Goal: Task Accomplishment & Management: Use online tool/utility

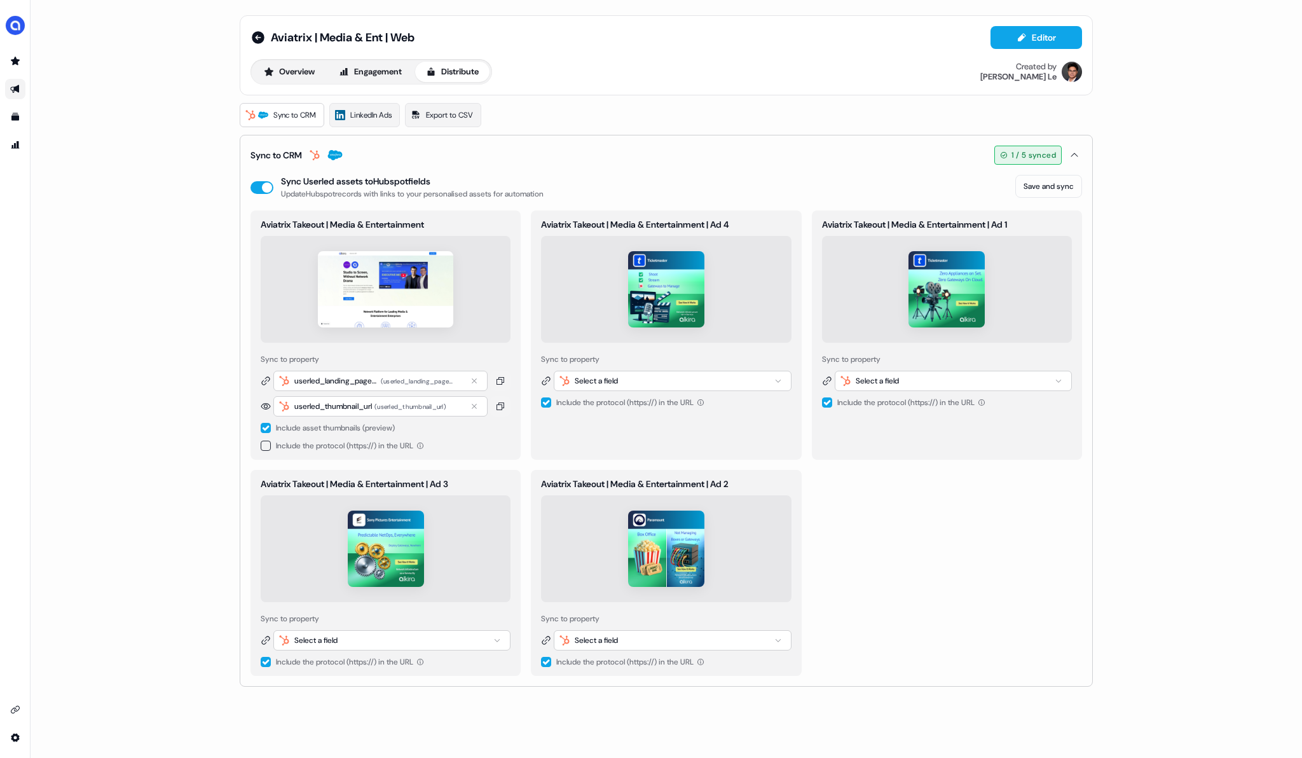
click at [424, 294] on img at bounding box center [385, 289] width 135 height 76
click at [355, 300] on img at bounding box center [385, 289] width 135 height 76
click at [385, 270] on img at bounding box center [385, 289] width 135 height 76
click at [11, 92] on icon "Go to outbound experience" at bounding box center [15, 89] width 10 height 10
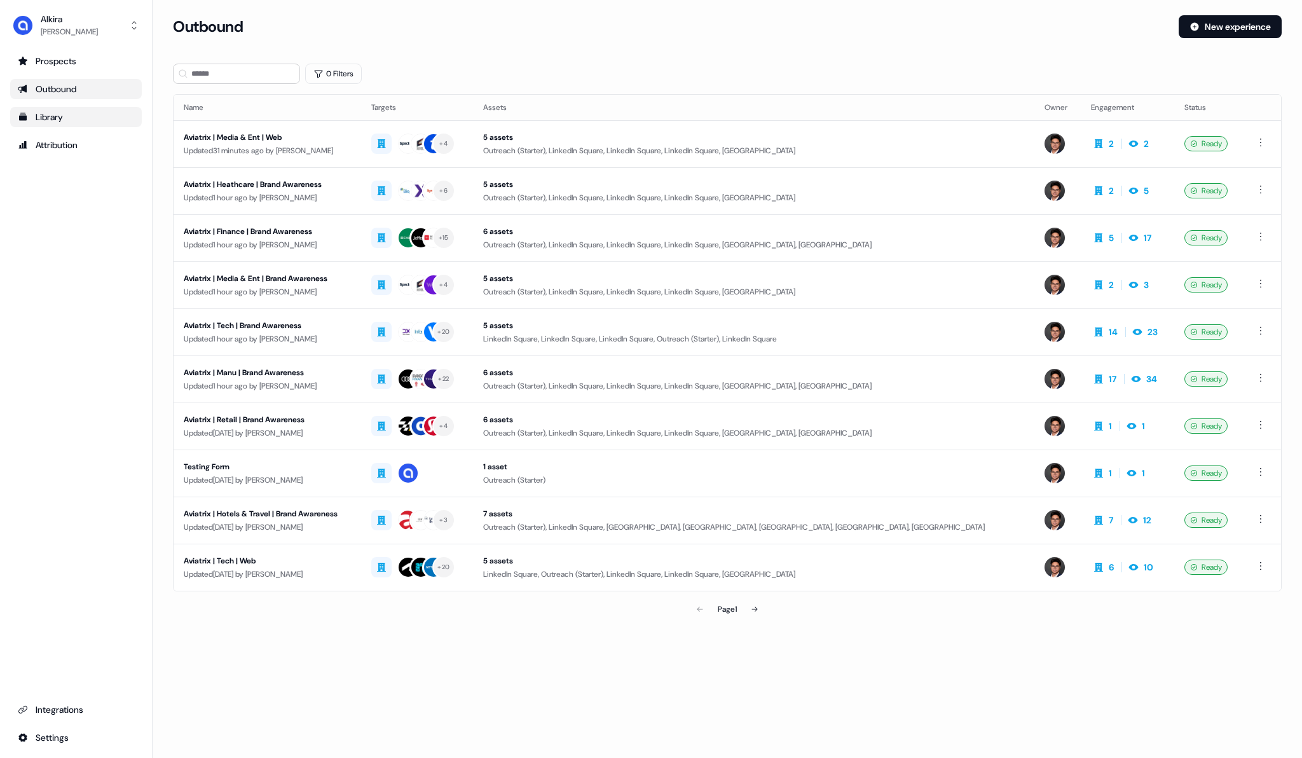
click at [43, 113] on div "Library" at bounding box center [76, 117] width 116 height 13
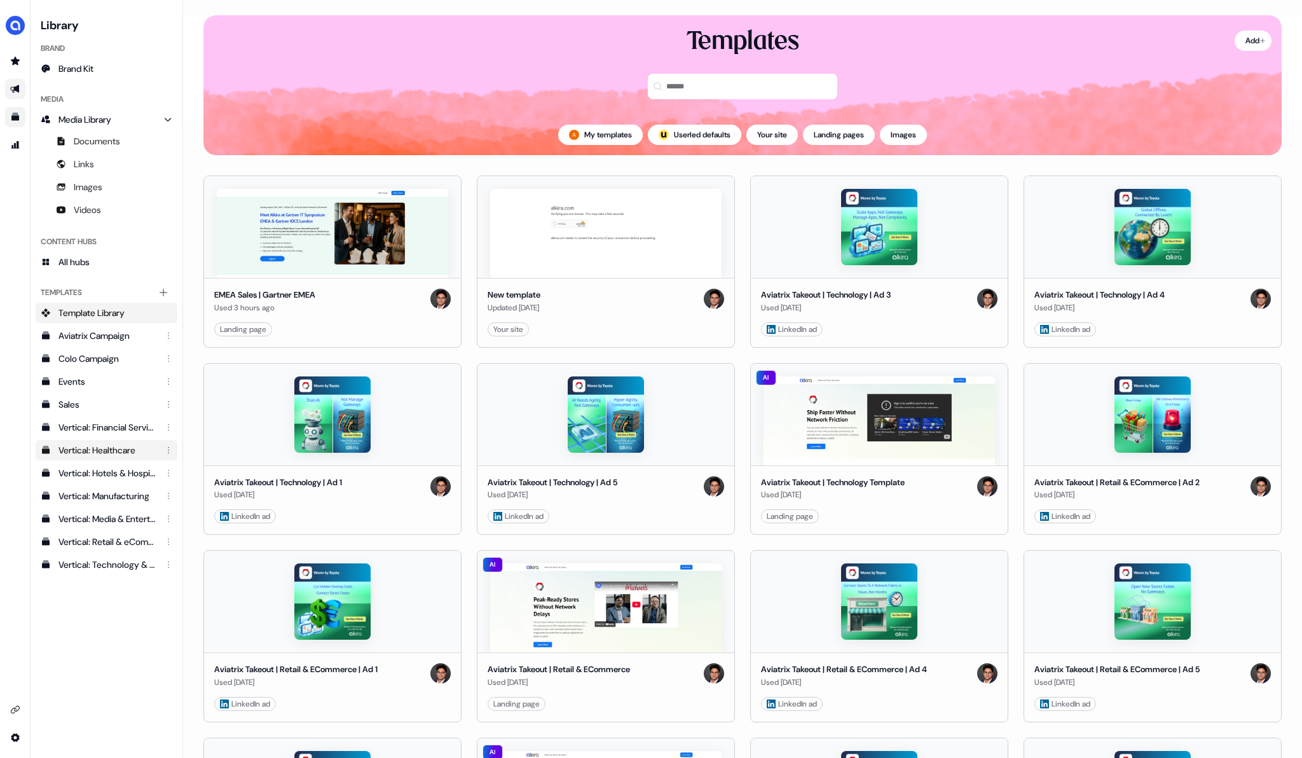
click at [121, 451] on div "Vertical: Healthcare" at bounding box center [107, 450] width 99 height 13
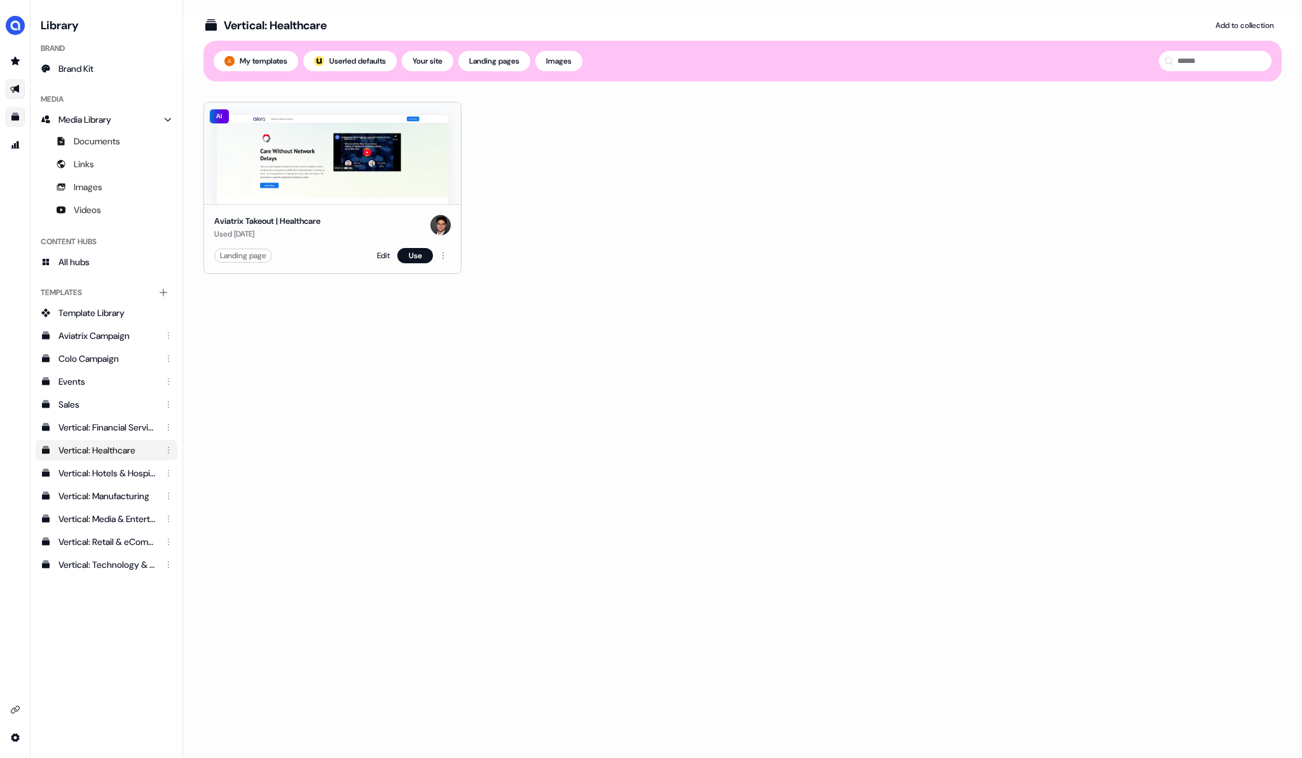
drag, startPoint x: 299, startPoint y: 236, endPoint x: 301, endPoint y: 247, distance: 11.0
click at [301, 248] on div "Aviatrix Takeout | Healthcare Used [DATE] Landing page Edit Use" at bounding box center [332, 238] width 257 height 69
click at [285, 253] on div "Landing page Edit Use" at bounding box center [332, 255] width 236 height 15
click at [444, 253] on html "For the best experience switch devices to a bigger screen. Go to [DOMAIN_NAME] …" at bounding box center [651, 379] width 1302 height 758
click at [18, 90] on html "For the best experience switch devices to a bigger screen. Go to [DOMAIN_NAME] …" at bounding box center [651, 379] width 1302 height 758
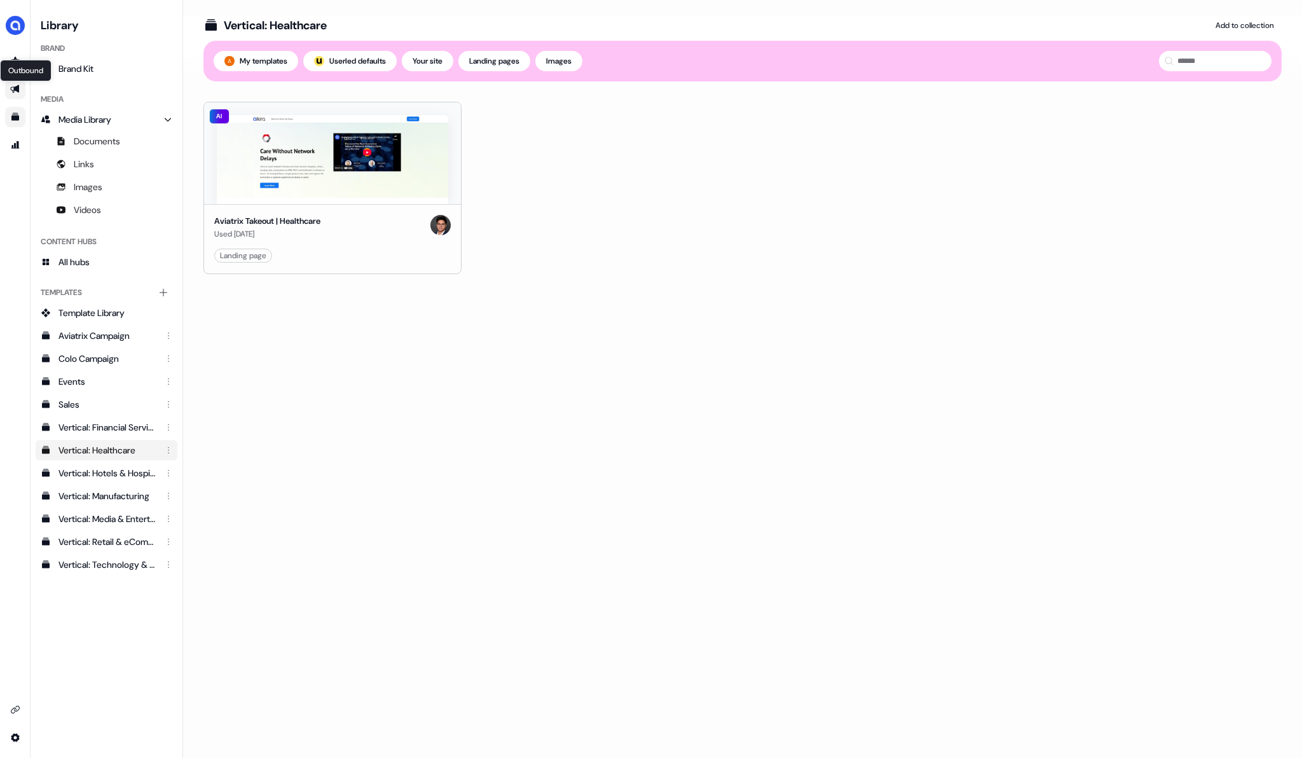
click at [17, 90] on icon "Go to outbound experience" at bounding box center [14, 89] width 9 height 8
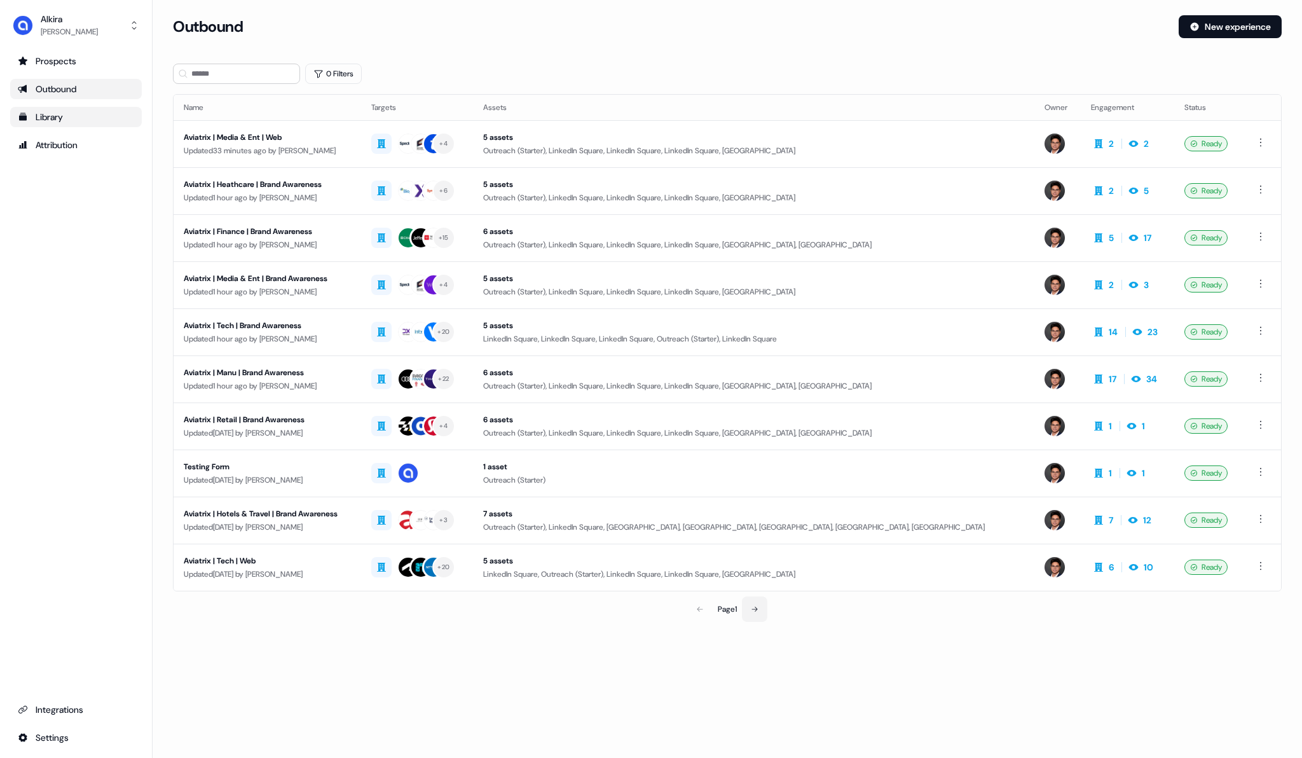
click at [756, 607] on icon at bounding box center [755, 609] width 8 height 8
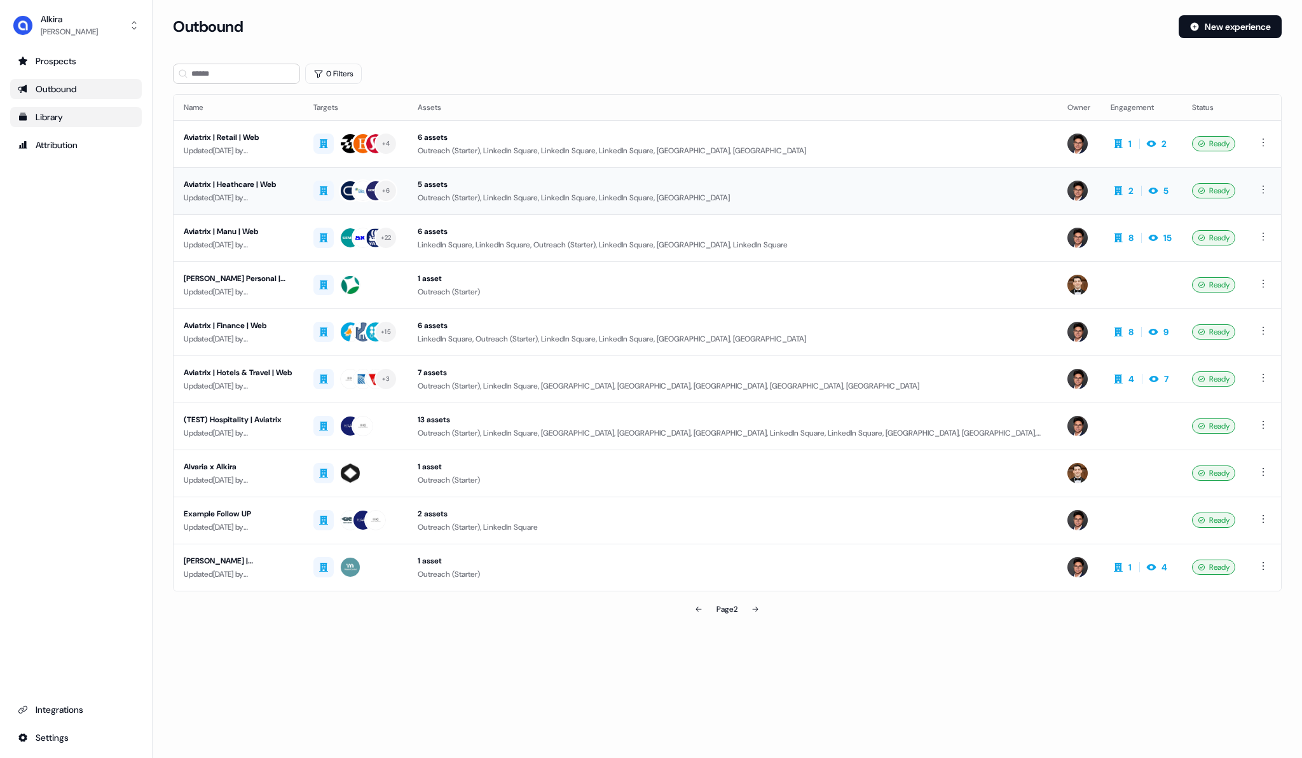
click at [243, 188] on div "Aviatrix | Heathcare | Web" at bounding box center [238, 184] width 109 height 13
click at [268, 181] on div "Aviatrix | Heathcare | Web" at bounding box center [238, 184] width 109 height 13
click at [212, 186] on div "Aviatrix | Heathcare | Web" at bounding box center [238, 184] width 109 height 13
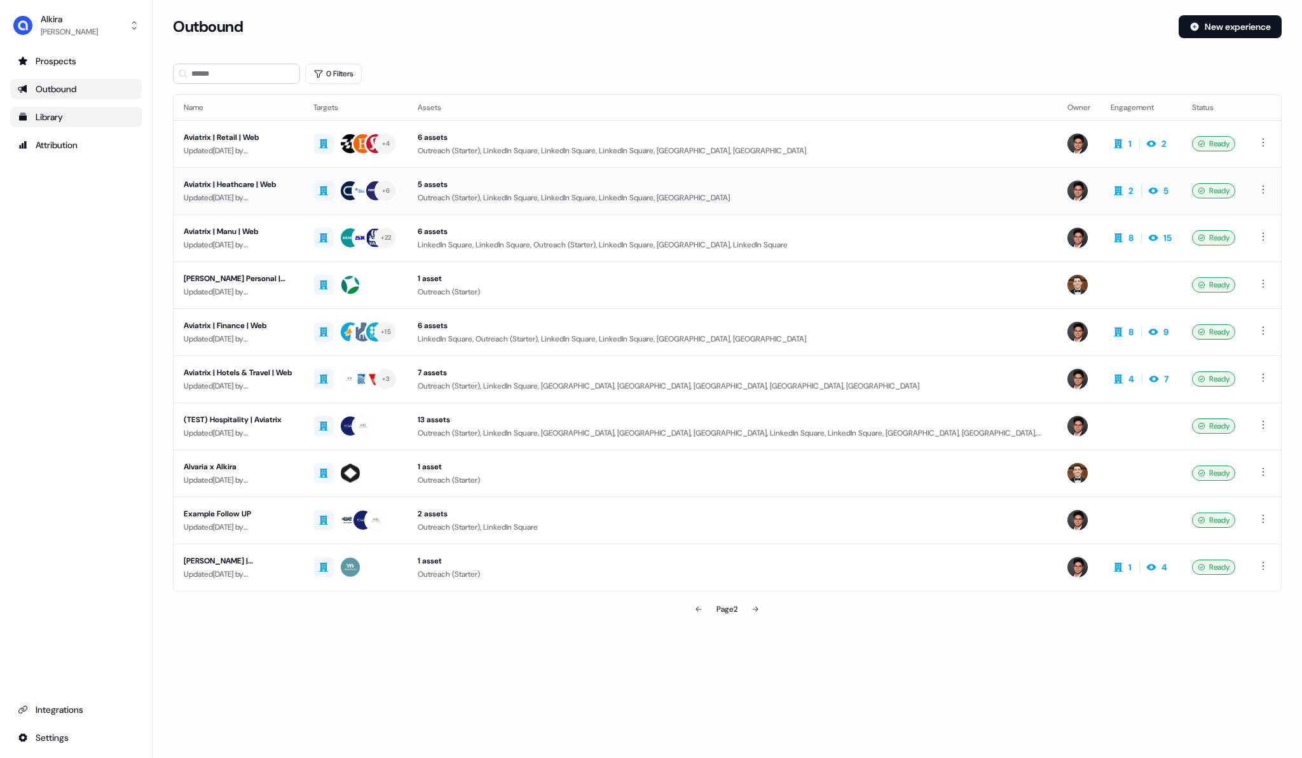
click at [212, 186] on div "Aviatrix | Heathcare | Web" at bounding box center [238, 184] width 109 height 13
click at [428, 185] on div "5 assets" at bounding box center [732, 184] width 629 height 13
click at [430, 183] on div "5 assets" at bounding box center [732, 184] width 629 height 13
click at [235, 191] on div "Updated [DATE] by [PERSON_NAME]" at bounding box center [238, 197] width 109 height 13
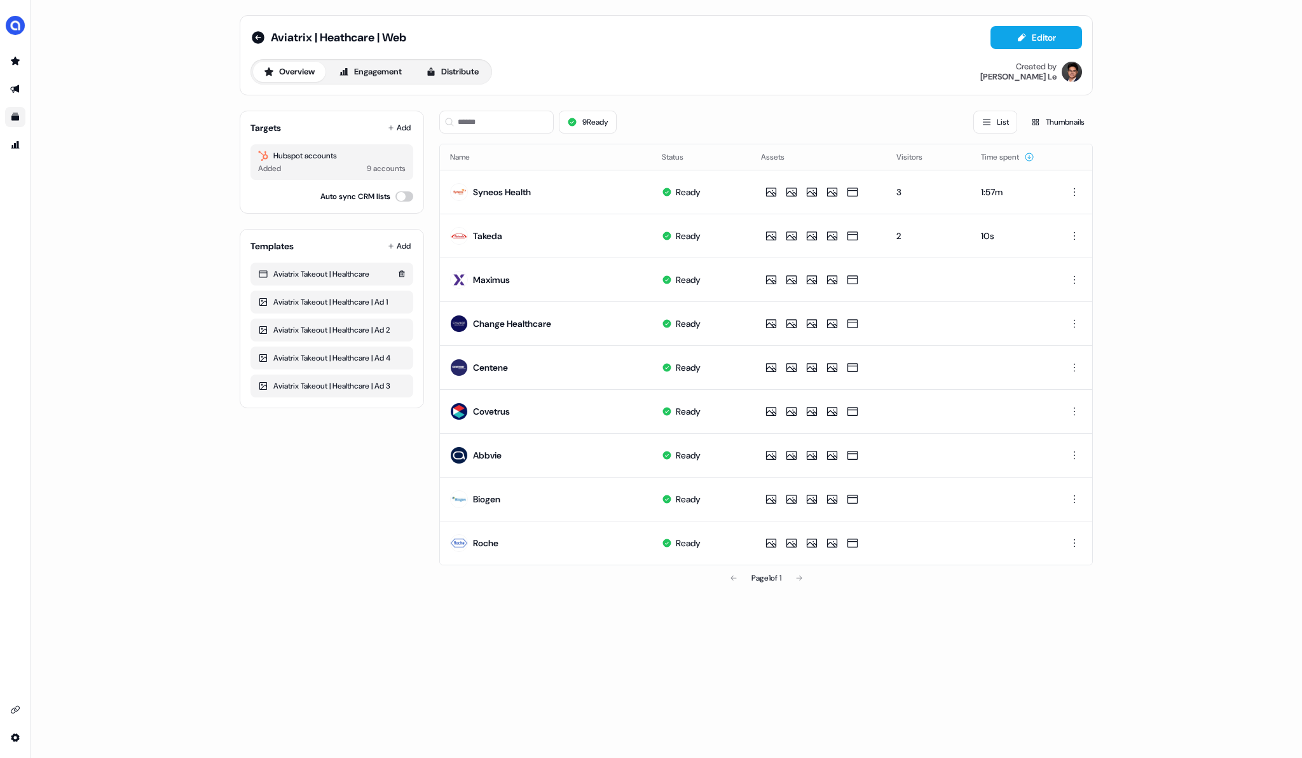
click at [321, 272] on div "Aviatrix Takeout | Healthcare" at bounding box center [331, 274] width 147 height 13
click at [374, 74] on button "Engagement" at bounding box center [370, 72] width 85 height 20
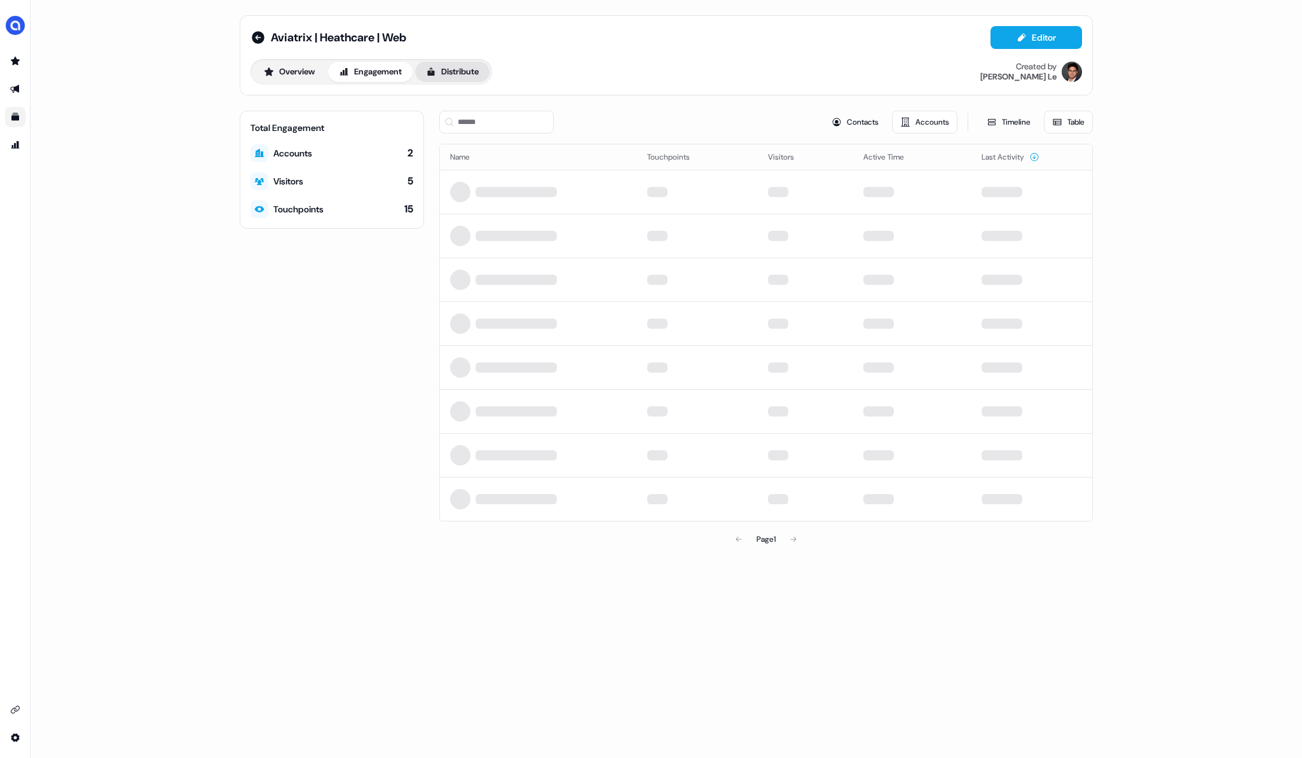
click at [467, 67] on button "Distribute" at bounding box center [452, 72] width 74 height 20
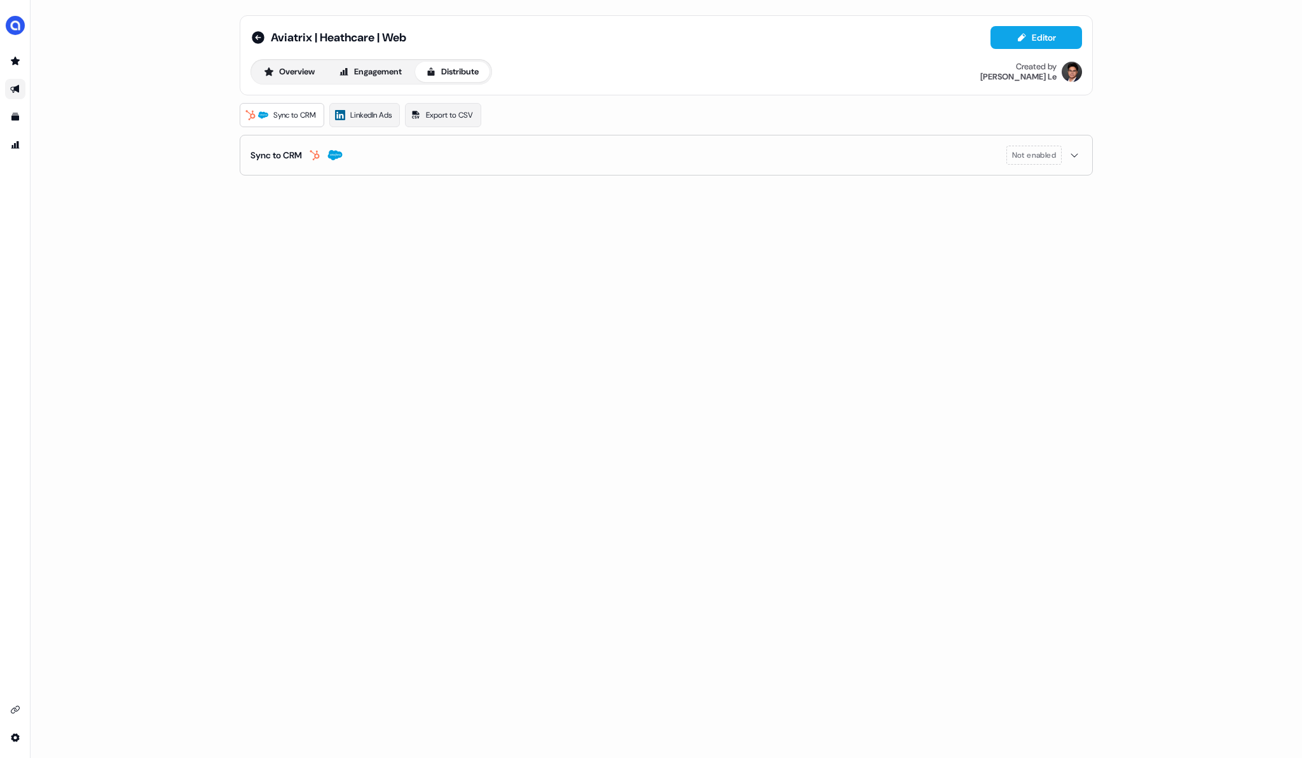
click at [266, 157] on div "Sync to CRM" at bounding box center [275, 155] width 51 height 13
click at [259, 182] on button "enable-crm-asset-sync" at bounding box center [261, 187] width 23 height 13
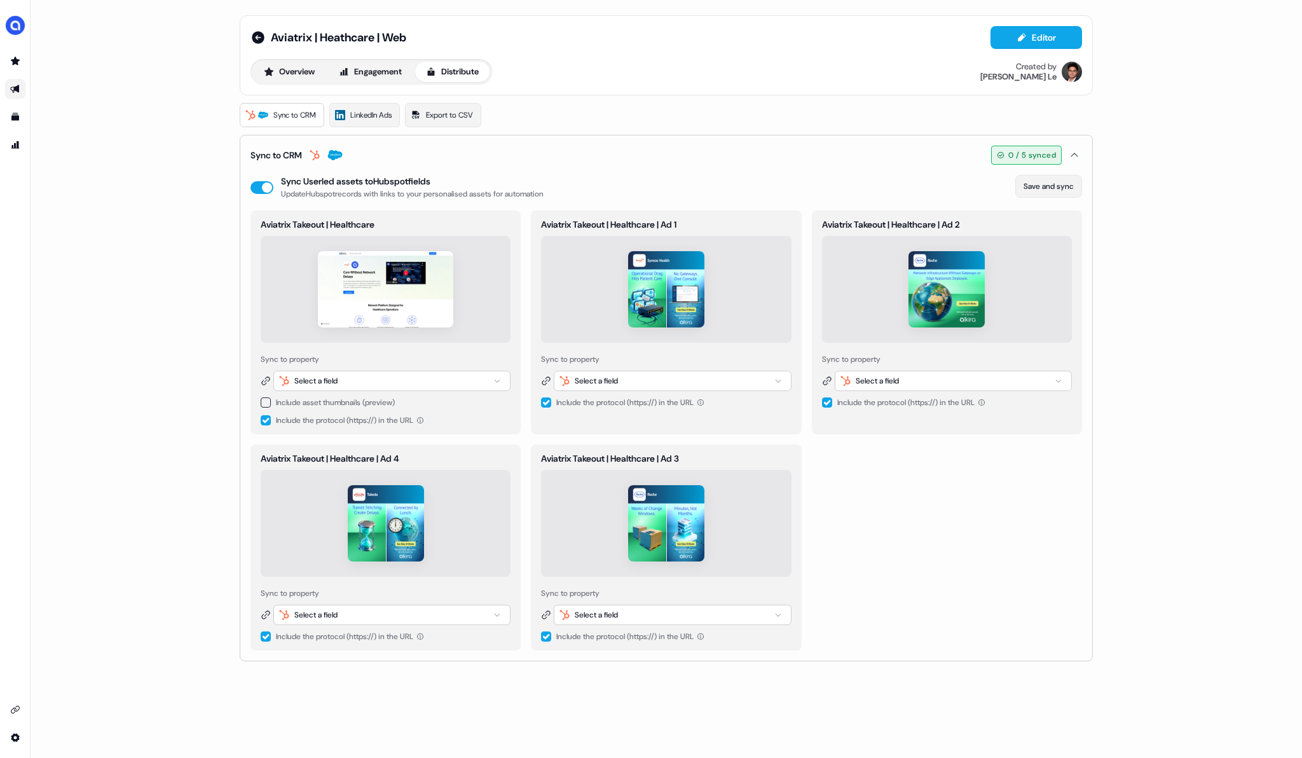
click at [1032, 191] on button "Save and sync" at bounding box center [1048, 186] width 67 height 23
click at [1041, 186] on button "Save and sync" at bounding box center [1048, 186] width 67 height 23
click at [402, 379] on div "Select a field" at bounding box center [391, 381] width 237 height 20
type input "****"
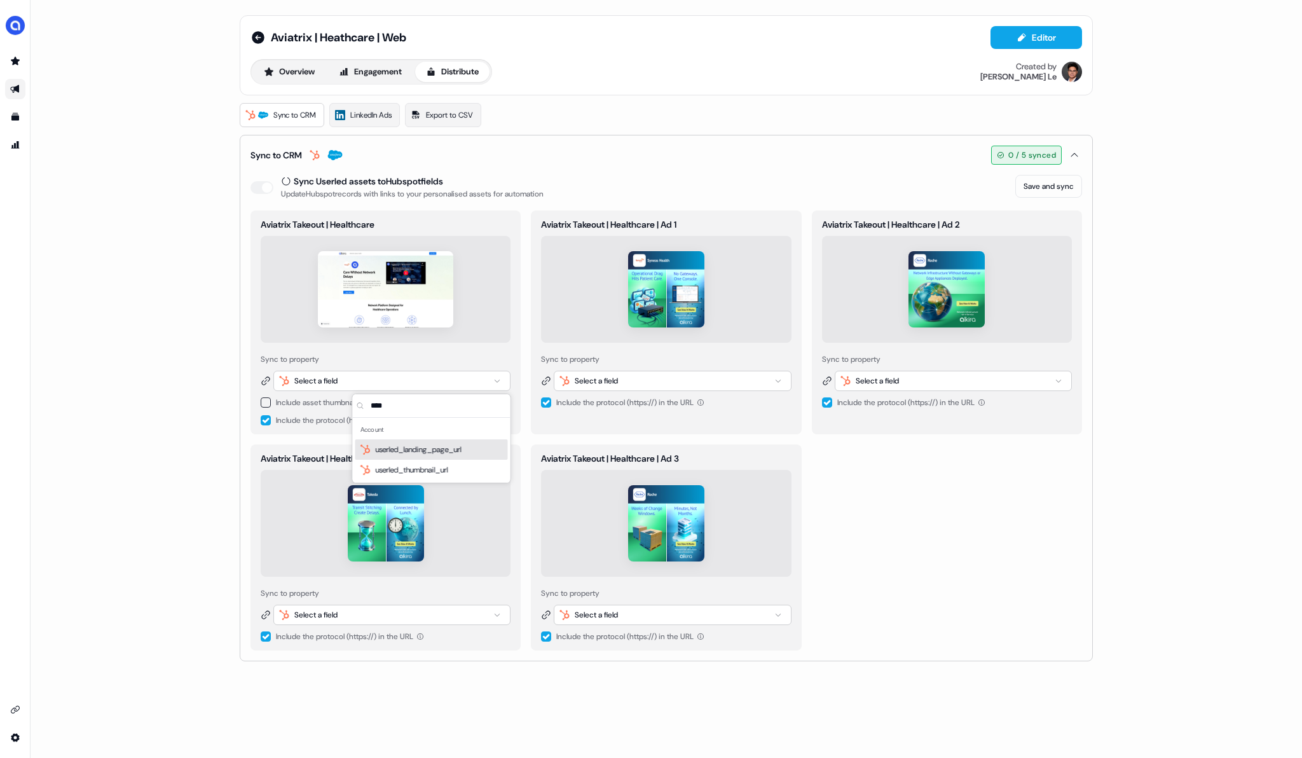
click at [436, 449] on span "userled_landing_page_url" at bounding box center [419, 449] width 86 height 13
click at [266, 400] on button "button" at bounding box center [266, 402] width 10 height 10
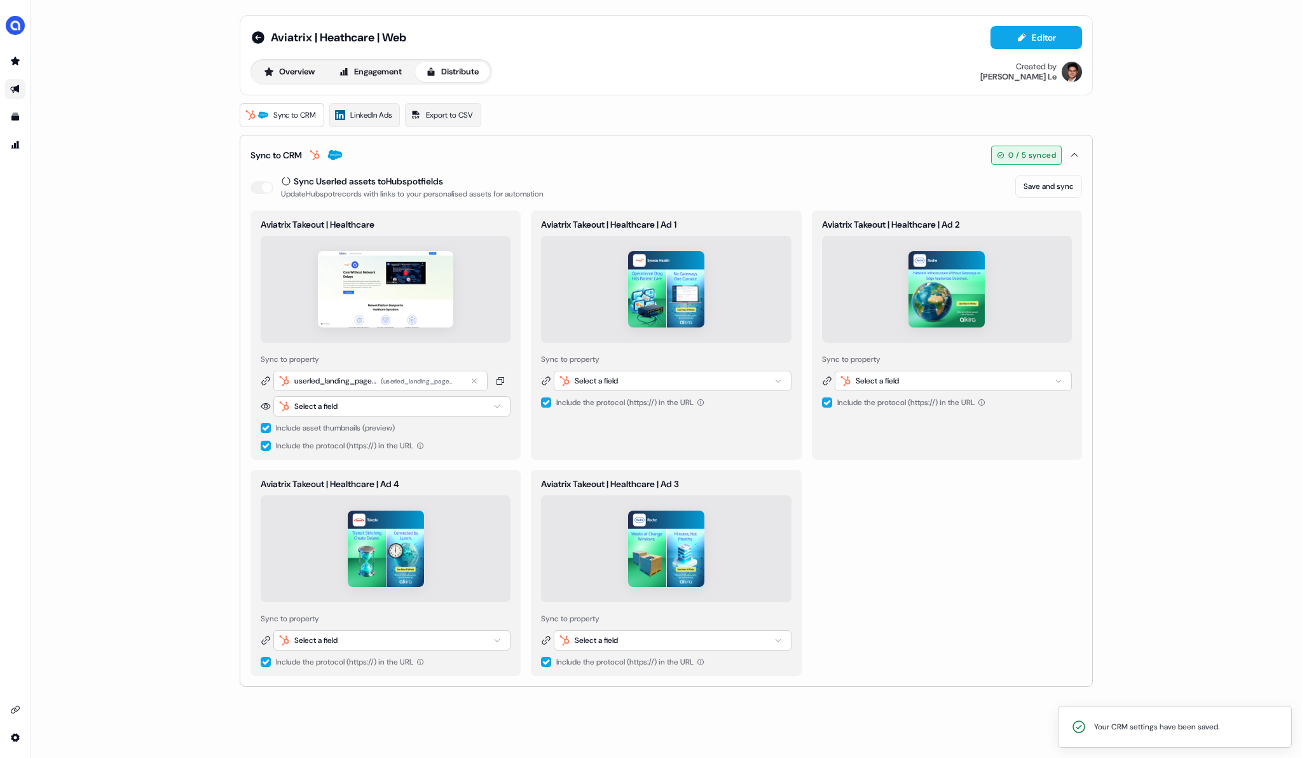
type button "on"
click at [366, 406] on div "Select a field" at bounding box center [391, 406] width 237 height 20
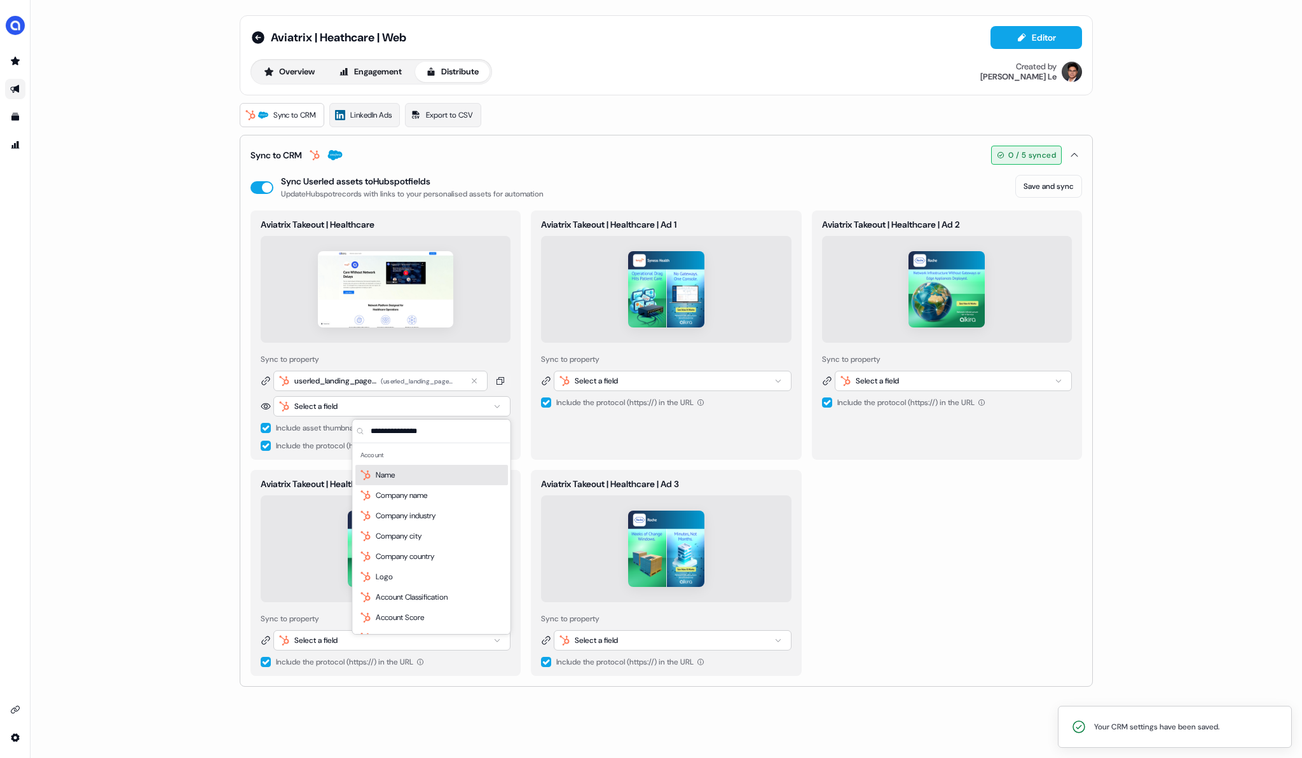
type input "*"
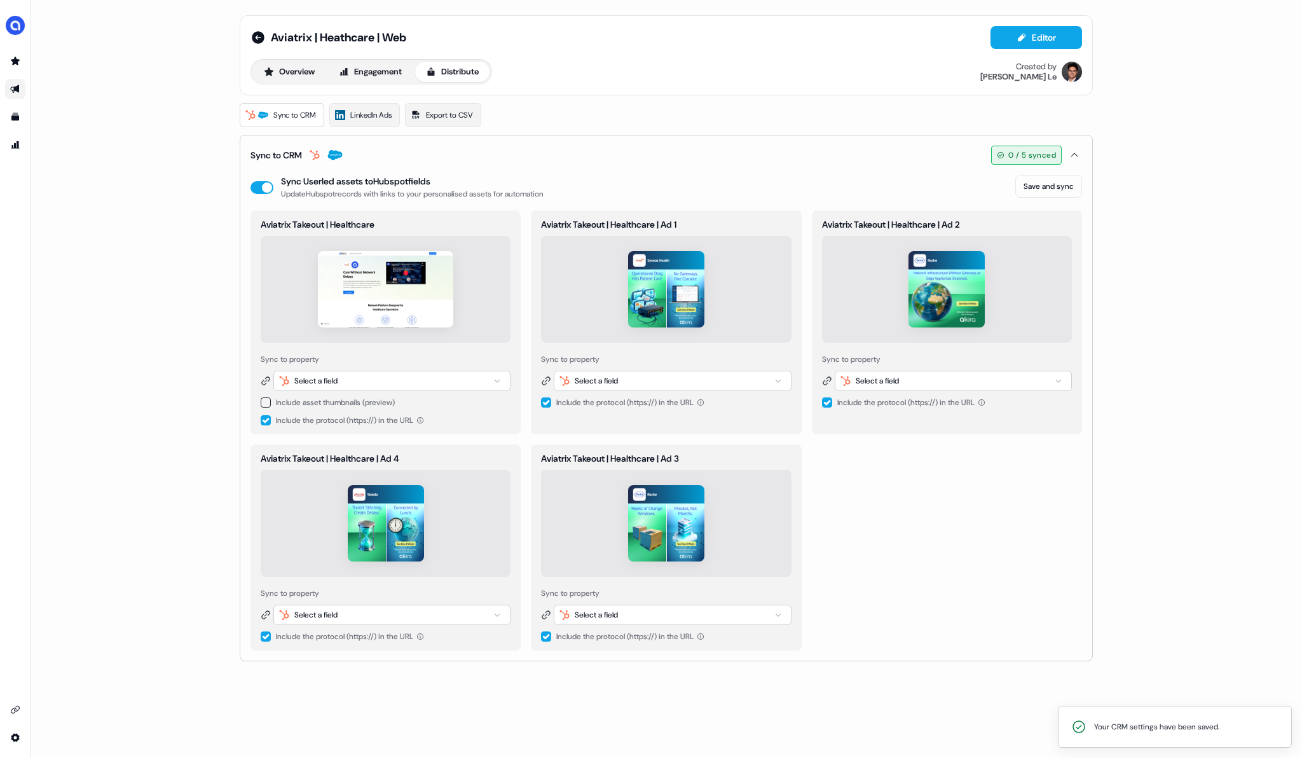
click at [420, 382] on div "Select a field" at bounding box center [391, 381] width 237 height 20
type input "****"
click at [437, 449] on span "userled_landing_page_url" at bounding box center [419, 449] width 86 height 13
click at [267, 405] on button "on" at bounding box center [266, 402] width 10 height 10
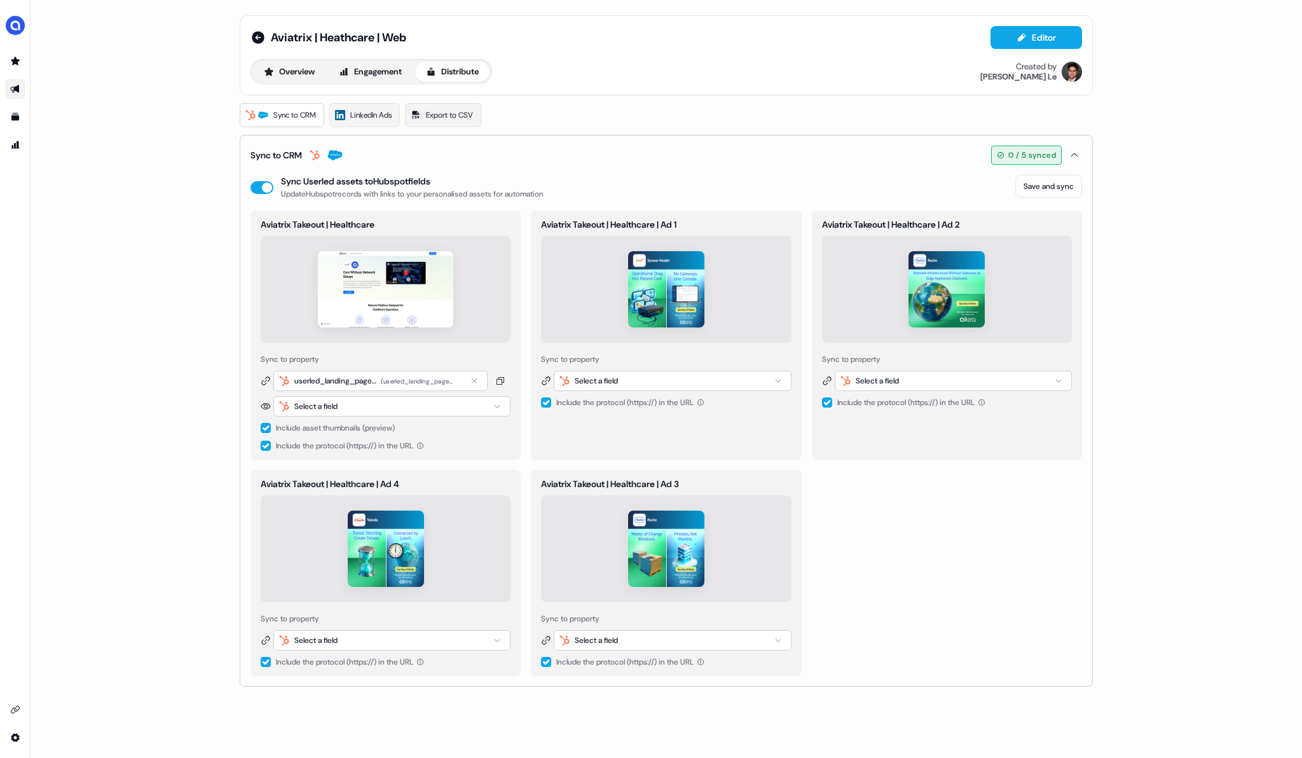
click at [320, 409] on div "Select a field" at bounding box center [315, 406] width 43 height 13
type input "****"
click at [424, 493] on span "userled_thumbnail_url" at bounding box center [412, 495] width 72 height 13
click at [1049, 190] on button "Save and sync" at bounding box center [1048, 186] width 67 height 23
click at [265, 446] on button "button" at bounding box center [266, 446] width 10 height 10
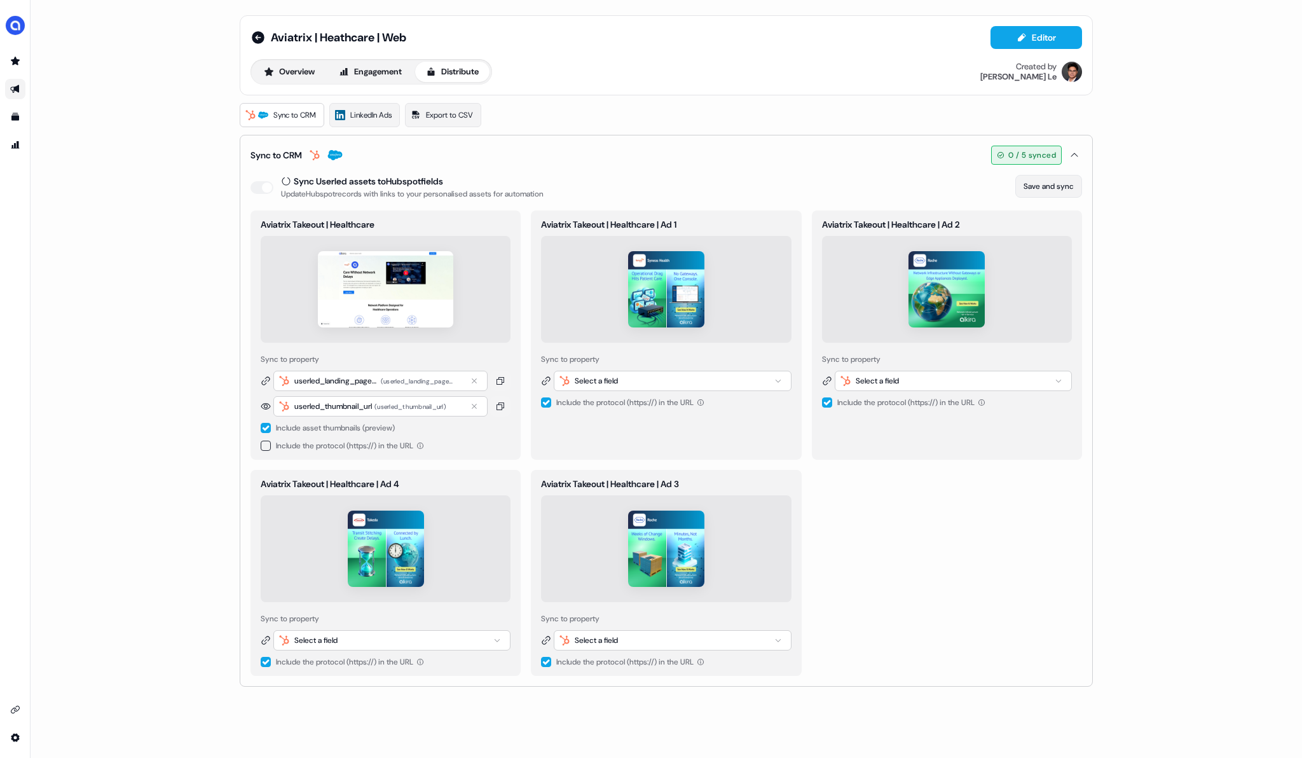
click at [1057, 183] on button "Save and sync" at bounding box center [1048, 186] width 67 height 23
click at [1053, 189] on button "Save and sync" at bounding box center [1048, 186] width 67 height 23
click at [402, 306] on img at bounding box center [385, 289] width 135 height 76
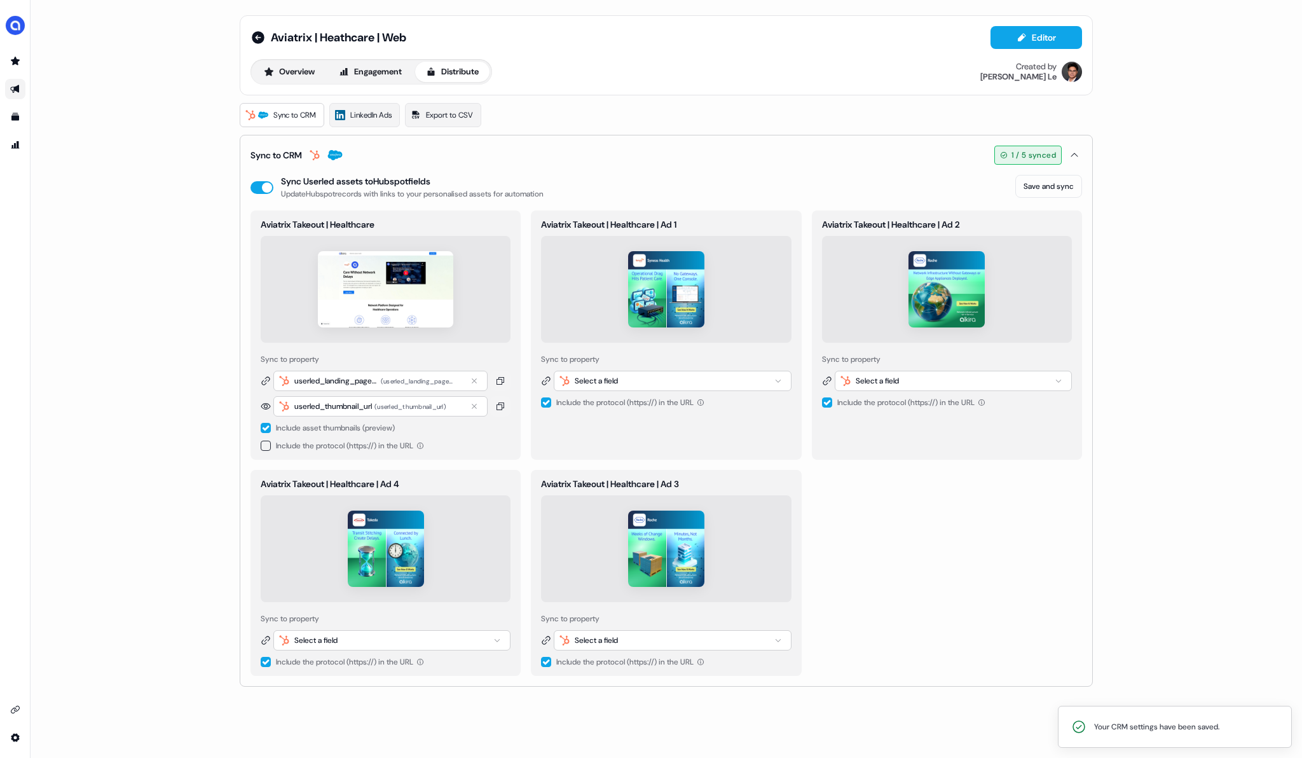
click at [402, 306] on img at bounding box center [385, 289] width 135 height 76
click at [375, 73] on button "Engagement" at bounding box center [370, 72] width 85 height 20
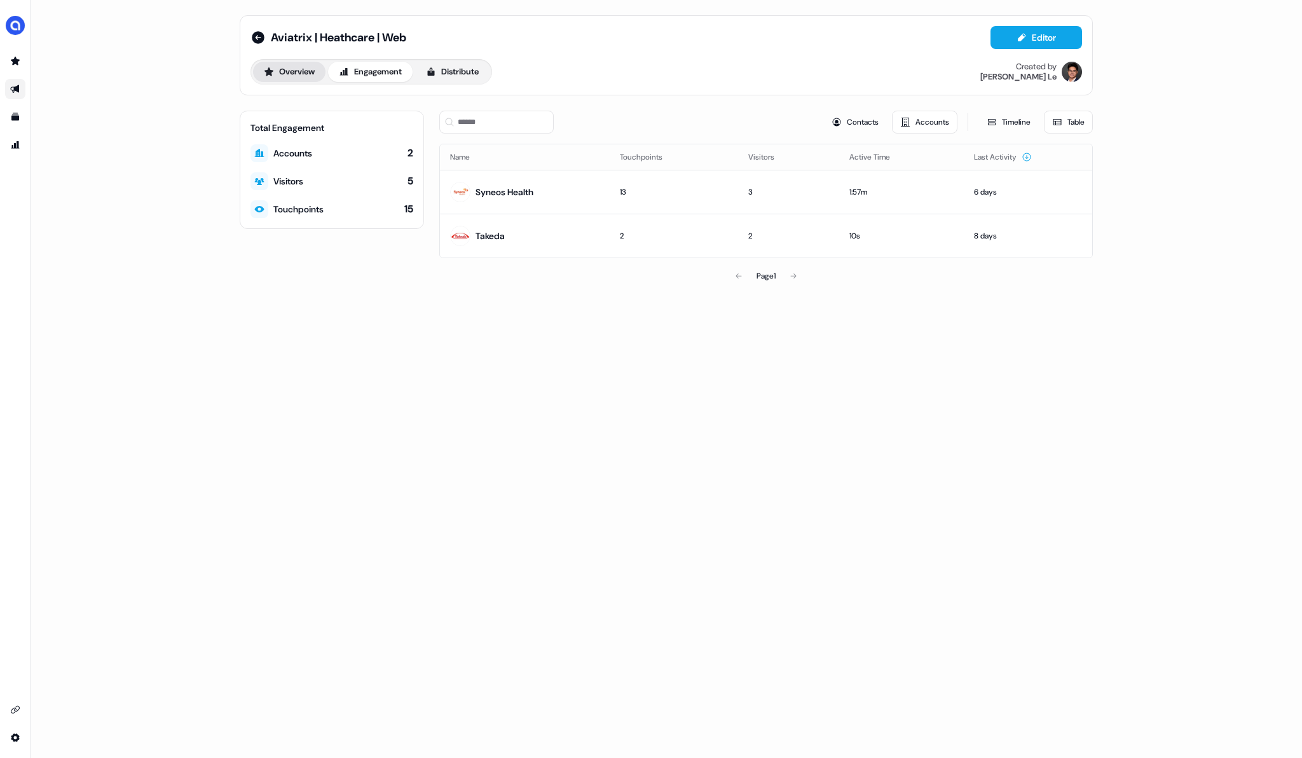
click at [276, 68] on button "Overview" at bounding box center [289, 72] width 72 height 20
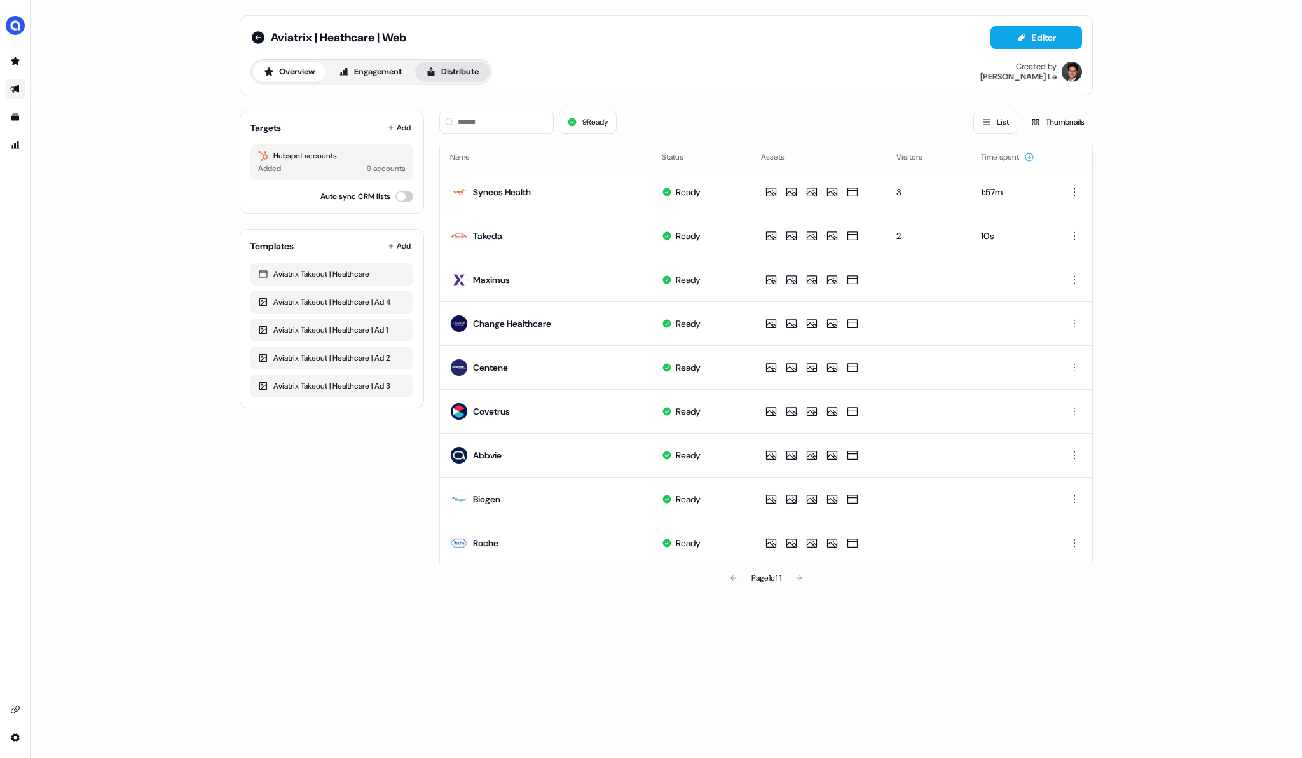
click at [458, 73] on button "Distribute" at bounding box center [452, 72] width 74 height 20
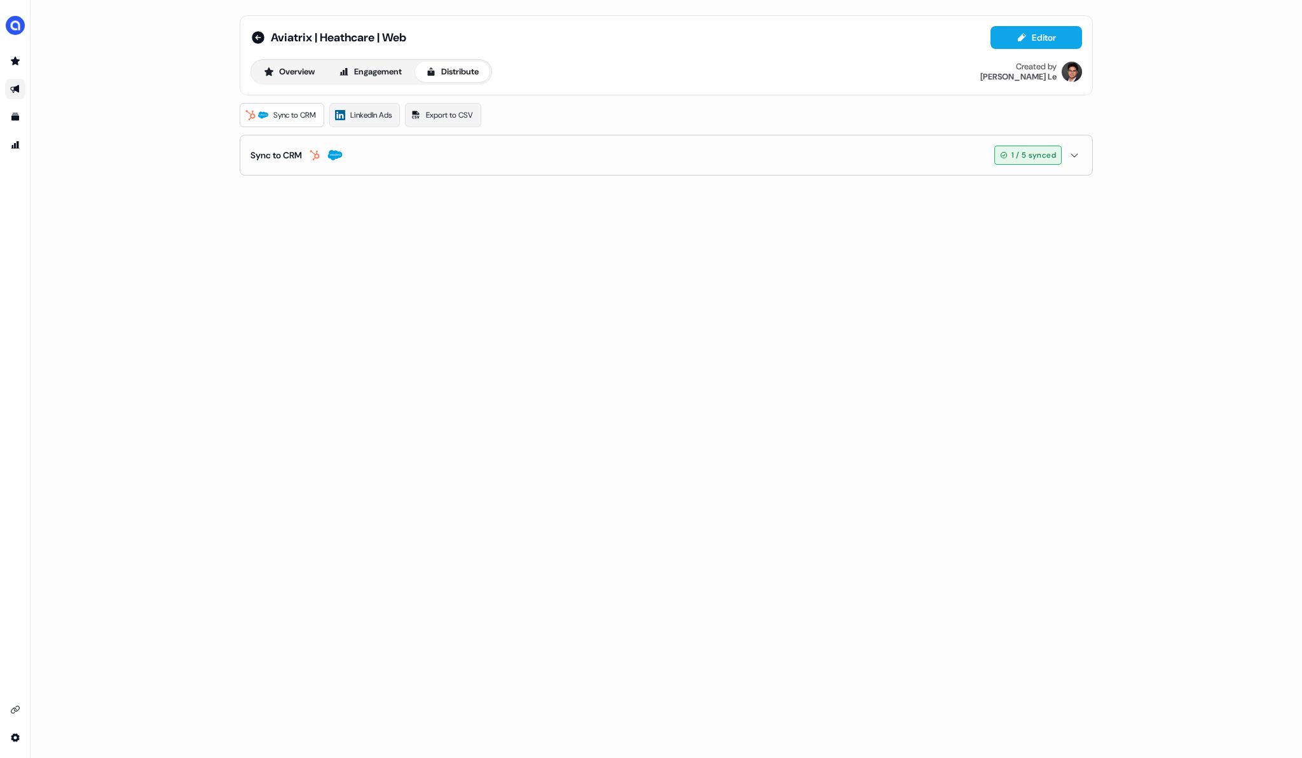
click at [468, 72] on button "Distribute" at bounding box center [452, 72] width 74 height 20
click at [279, 152] on div "Sync to CRM" at bounding box center [275, 155] width 51 height 13
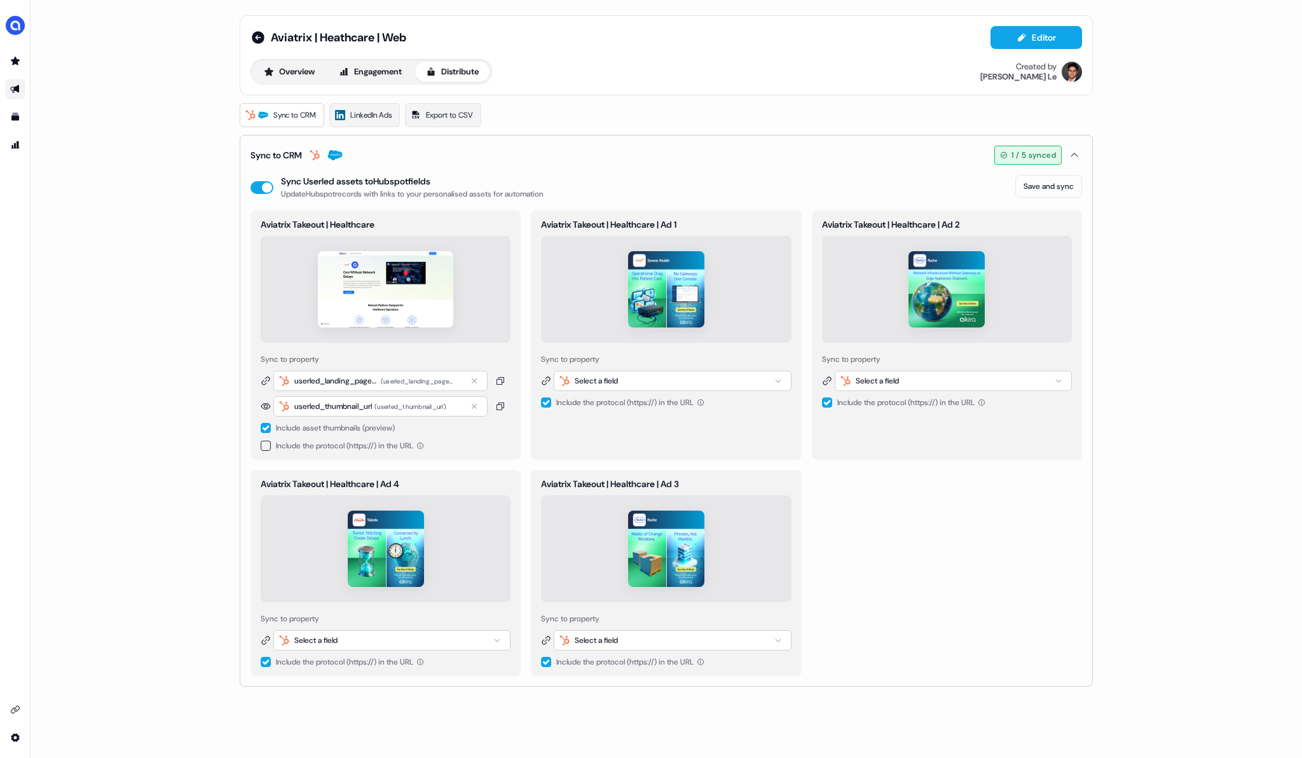
click at [266, 406] on icon at bounding box center [266, 406] width 10 height 10
click at [264, 407] on icon at bounding box center [266, 406] width 10 height 6
click at [366, 298] on img at bounding box center [385, 289] width 135 height 76
click at [264, 404] on icon at bounding box center [266, 406] width 10 height 10
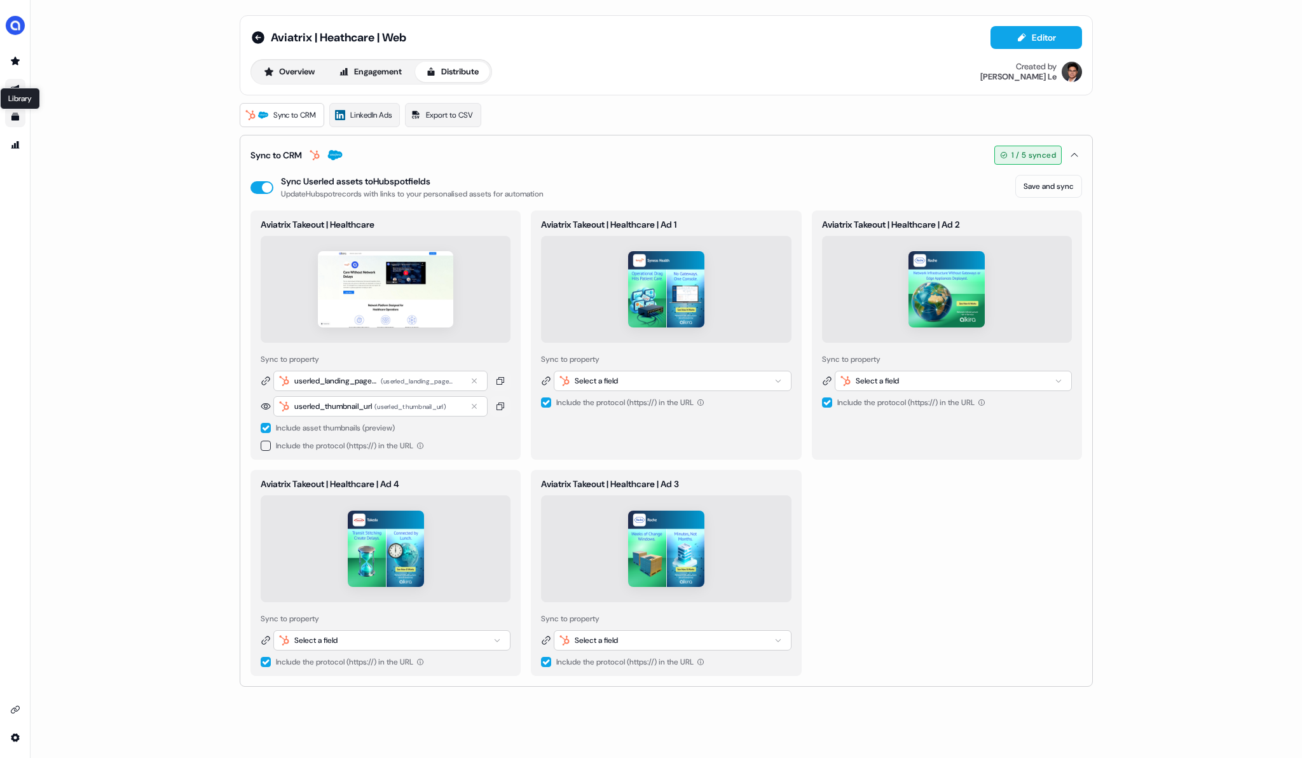
click at [15, 118] on icon "Go to templates" at bounding box center [15, 117] width 8 height 8
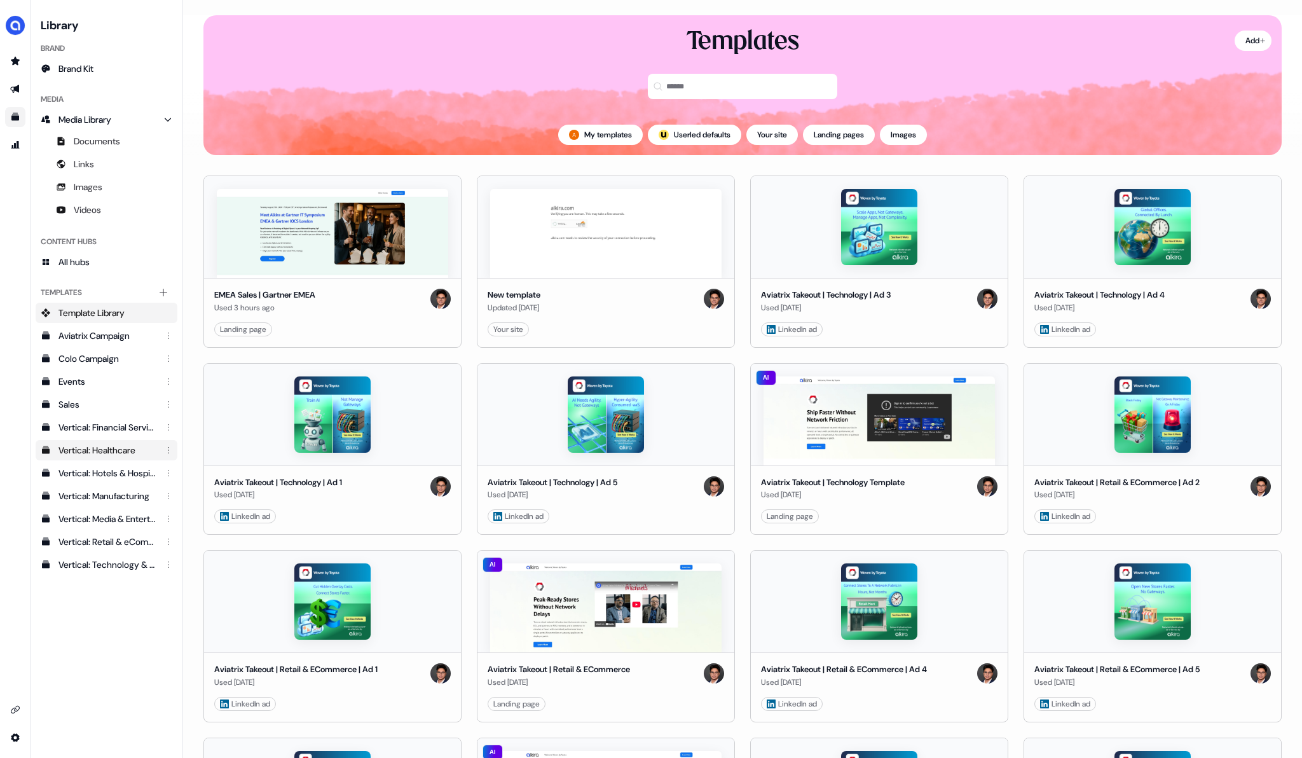
click at [121, 453] on div "Vertical: Healthcare" at bounding box center [107, 450] width 99 height 13
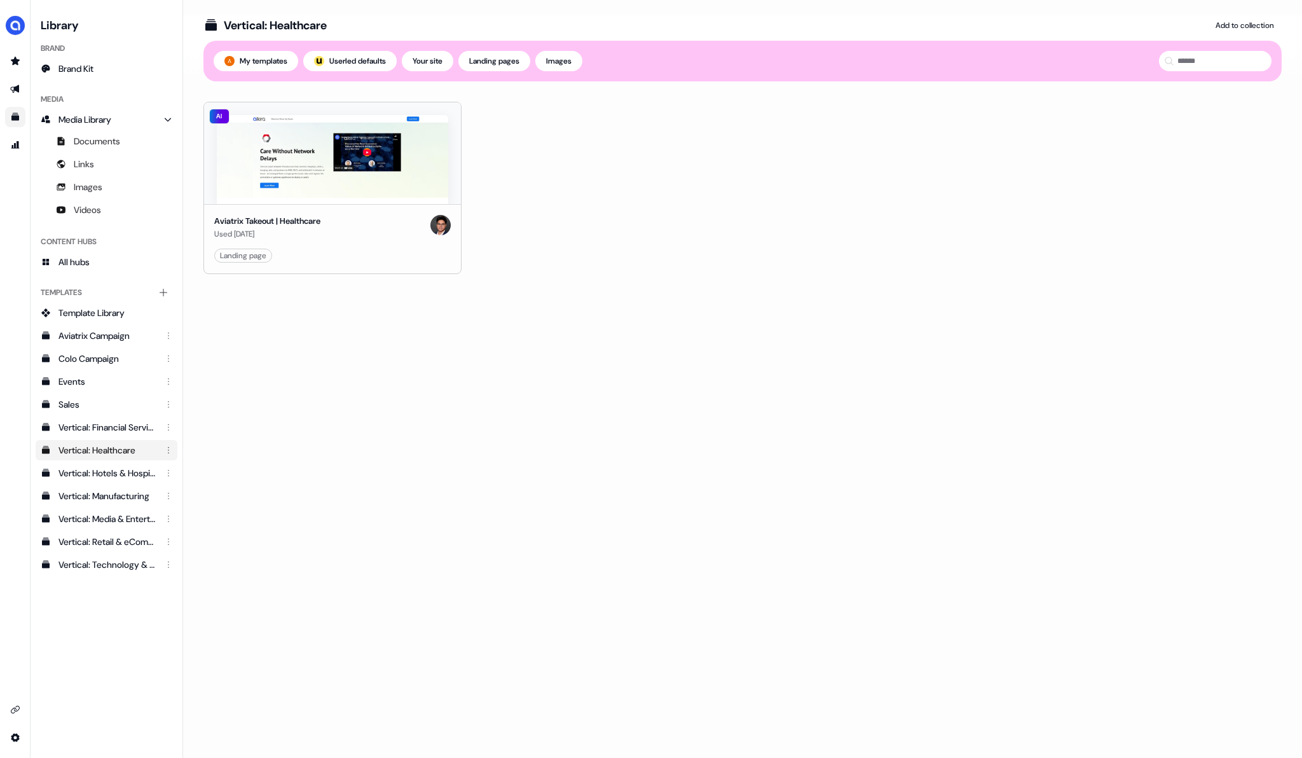
click at [98, 451] on div "Vertical: Healthcare" at bounding box center [107, 450] width 99 height 13
click at [442, 255] on html "For the best experience switch devices to a bigger screen. Go to [DOMAIN_NAME] …" at bounding box center [651, 379] width 1302 height 758
click at [256, 259] on html "For the best experience switch devices to a bigger screen. Go to [DOMAIN_NAME] …" at bounding box center [651, 379] width 1302 height 758
click at [276, 208] on div "Aviatrix Takeout | Healthcare Used [DATE] Landing page Edit Use" at bounding box center [332, 238] width 257 height 69
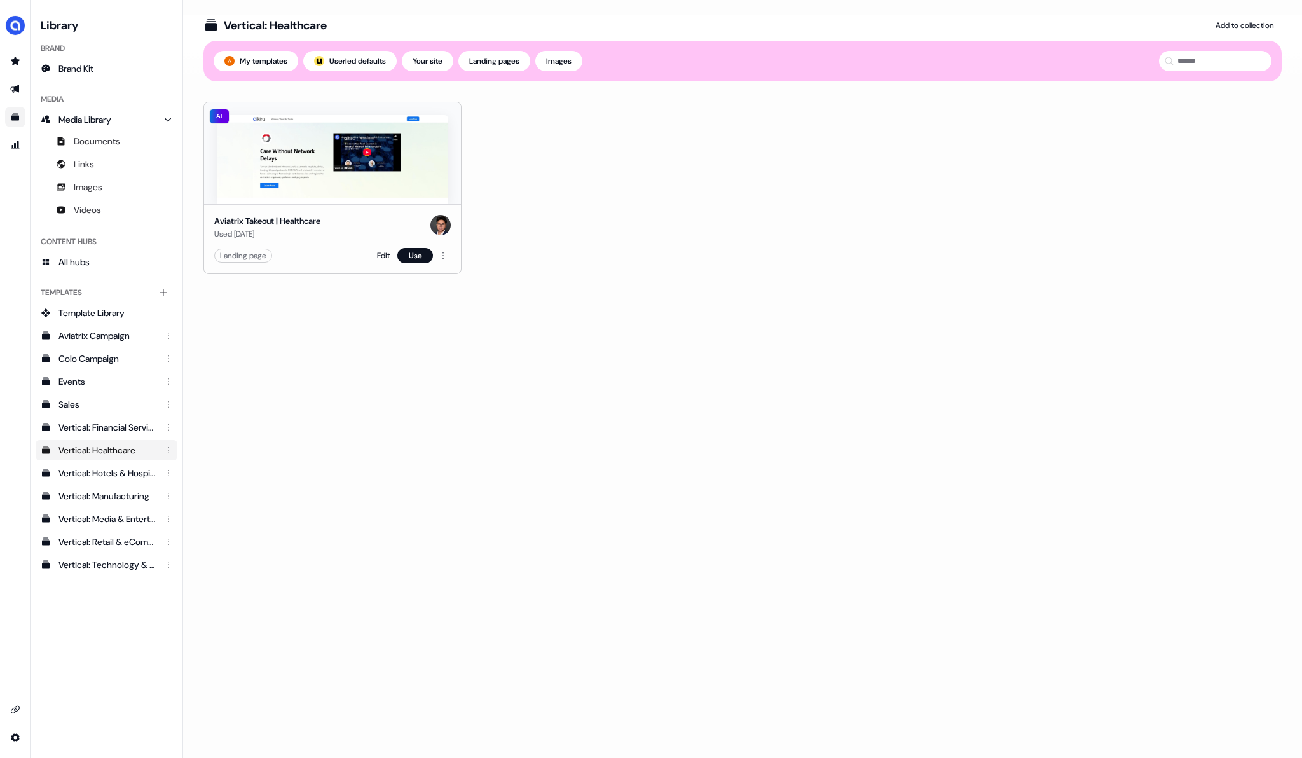
click at [254, 255] on div "Landing page" at bounding box center [243, 255] width 46 height 13
click at [441, 256] on html "For the best experience switch devices to a bigger screen. Go to [DOMAIN_NAME] …" at bounding box center [651, 379] width 1302 height 758
click at [15, 89] on html "For the best experience switch devices to a bigger screen. Go to [DOMAIN_NAME] …" at bounding box center [651, 379] width 1302 height 758
click at [15, 89] on icon "Go to outbound experience" at bounding box center [14, 89] width 9 height 8
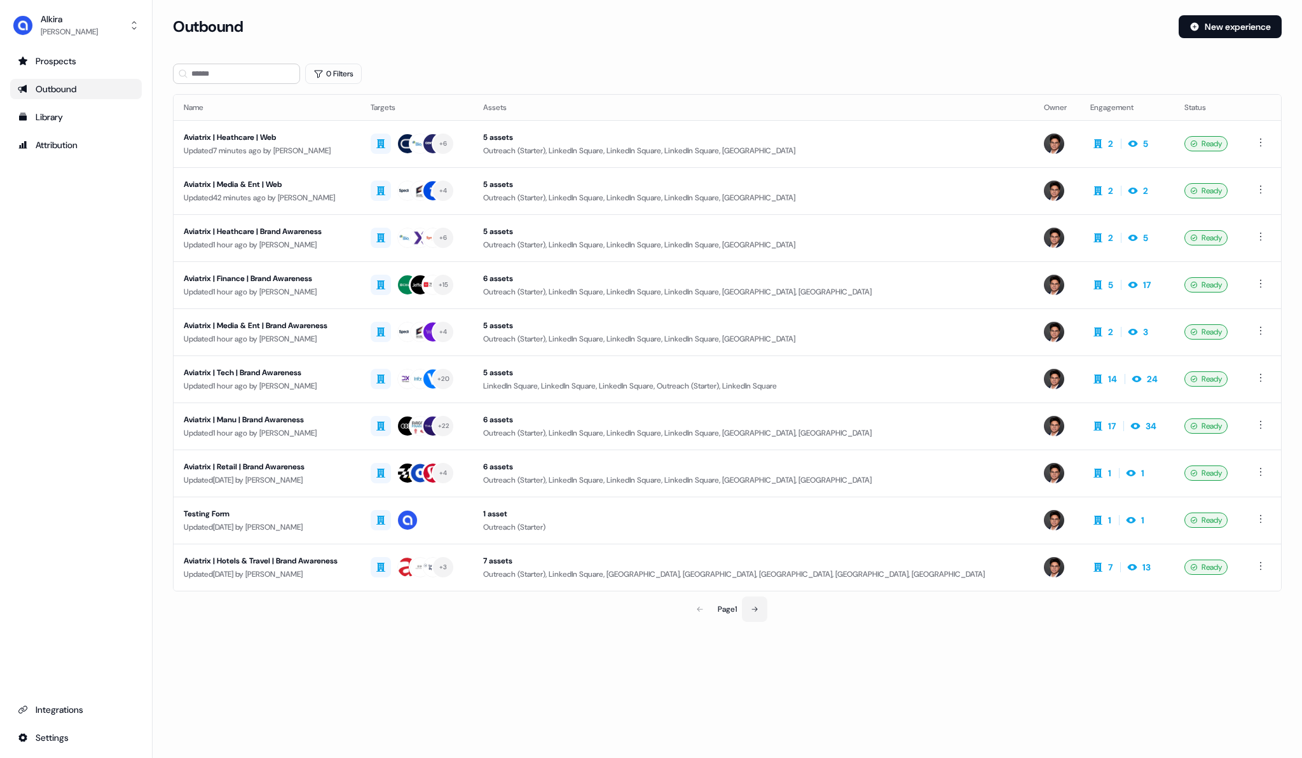
click at [758, 610] on icon at bounding box center [755, 609] width 8 height 8
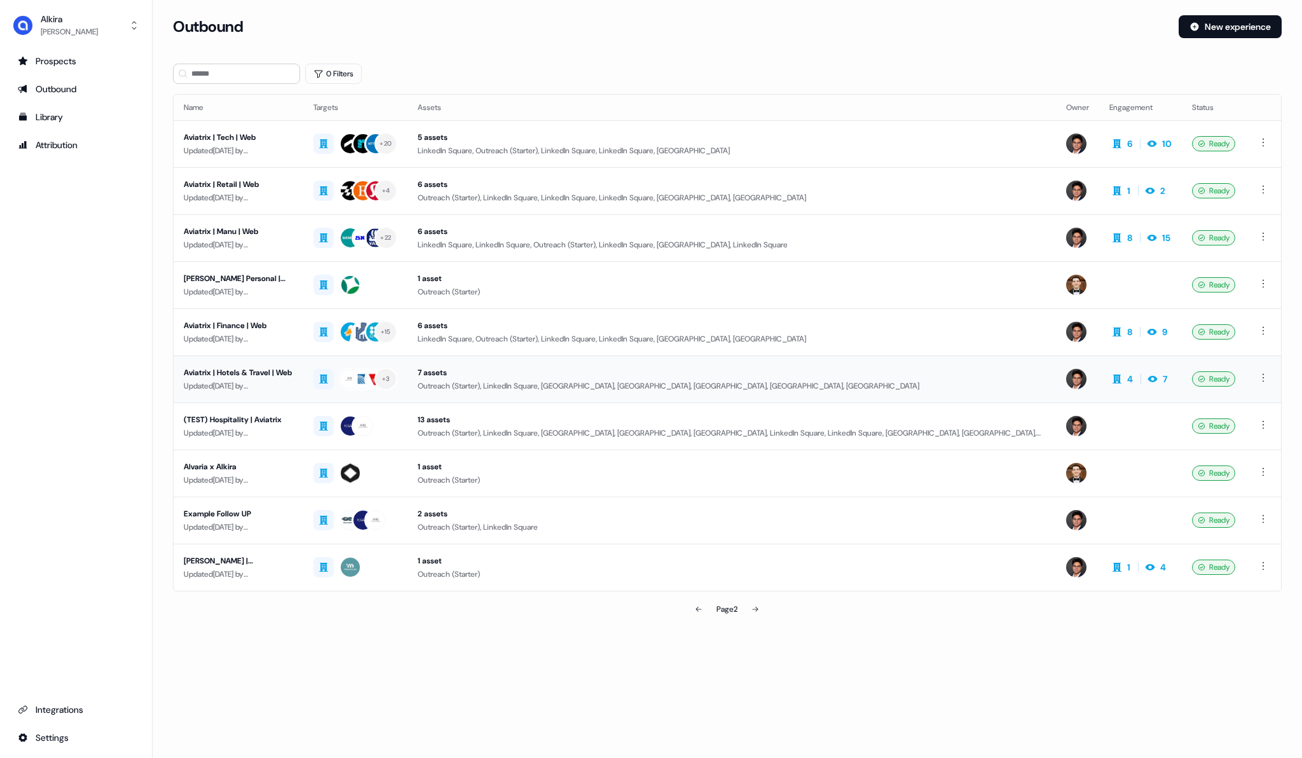
click at [210, 388] on div "Updated [DATE] by [PERSON_NAME]" at bounding box center [238, 385] width 109 height 13
click at [262, 649] on section "Loading... Outbound New experience 0 Filters Name Targets Assets Owner Engageme…" at bounding box center [727, 336] width 1149 height 642
click at [757, 610] on icon at bounding box center [756, 608] width 6 height 5
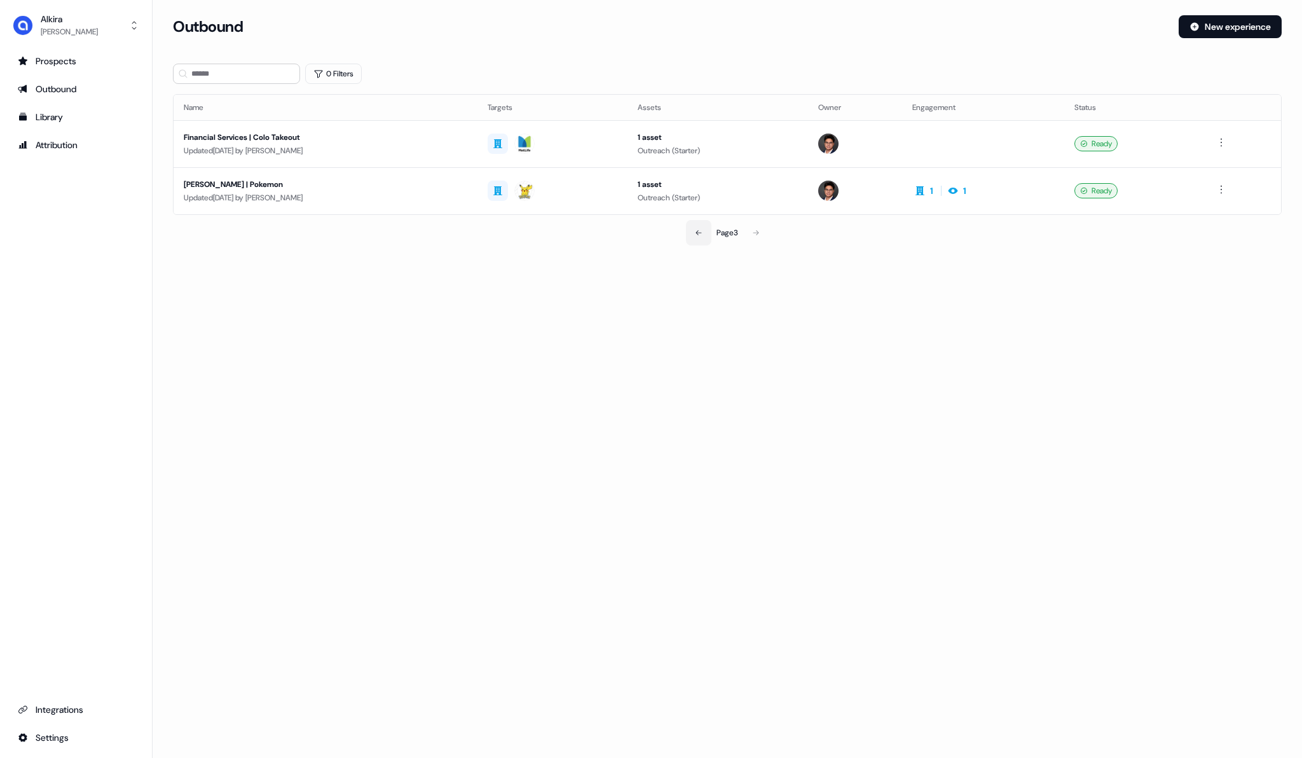
click at [700, 235] on icon at bounding box center [699, 233] width 8 height 8
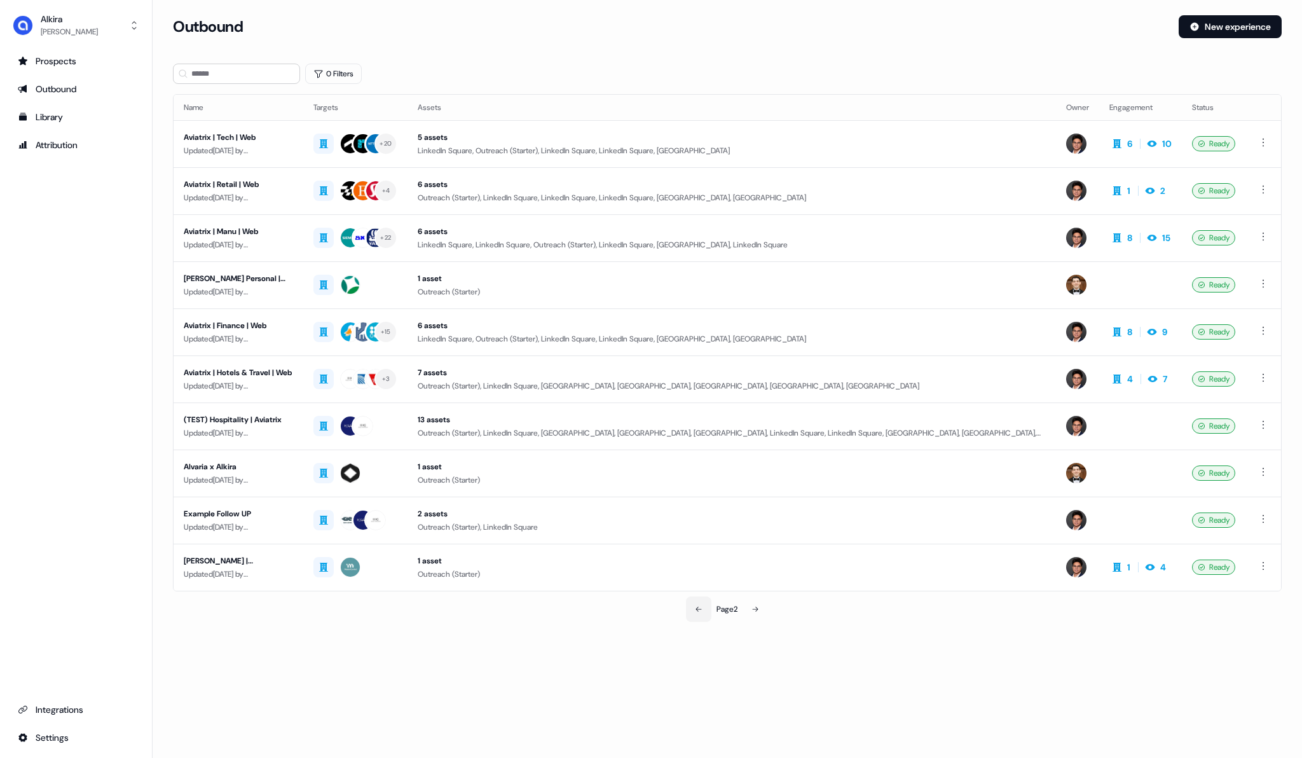
click at [701, 610] on button at bounding box center [698, 608] width 25 height 25
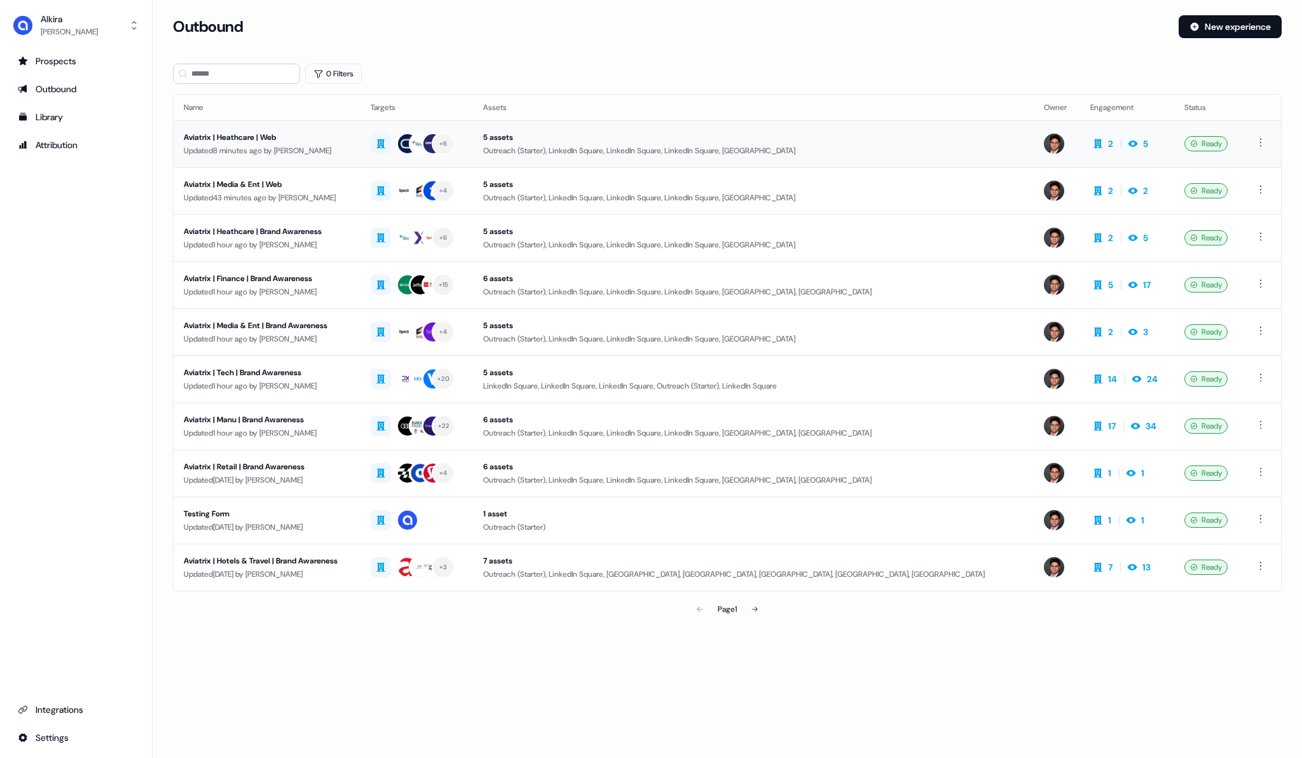
click at [247, 137] on div "Aviatrix | Heathcare | Web" at bounding box center [267, 137] width 167 height 13
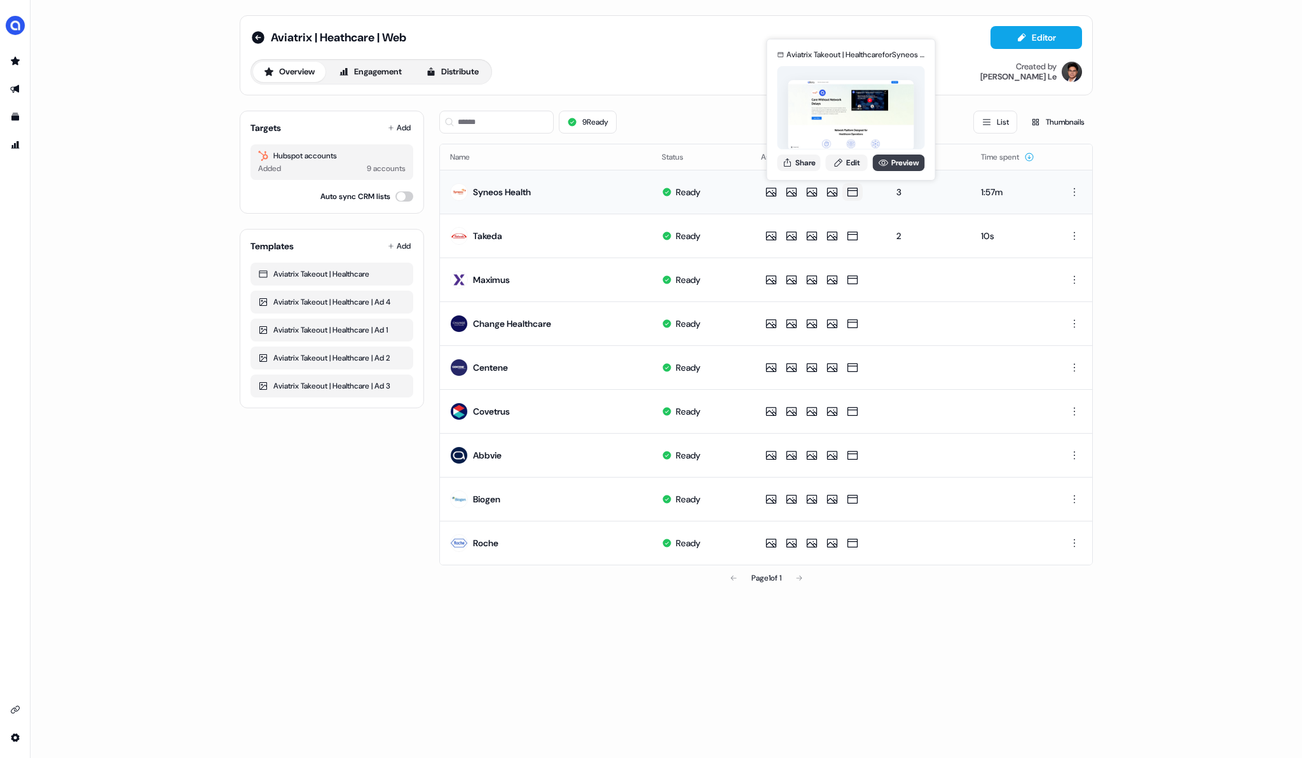
click at [897, 165] on link "Preview" at bounding box center [899, 162] width 52 height 17
